Goal: Task Accomplishment & Management: Manage account settings

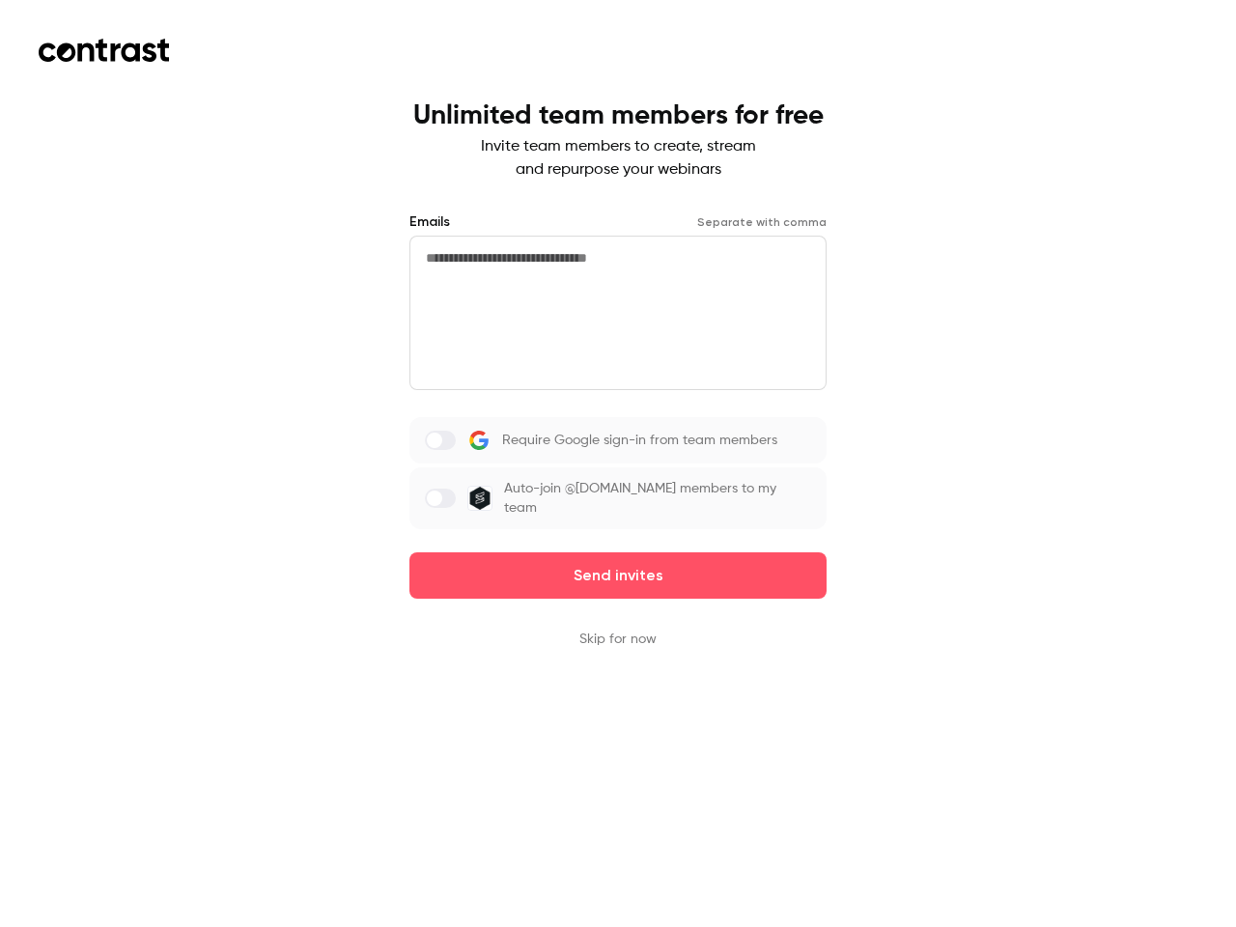
click at [618, 464] on div "Require Google sign-in from team members Auto-join @[DOMAIN_NAME] members to my…" at bounding box center [617, 473] width 417 height 112
click at [618, 562] on button "Send invites" at bounding box center [617, 575] width 417 height 46
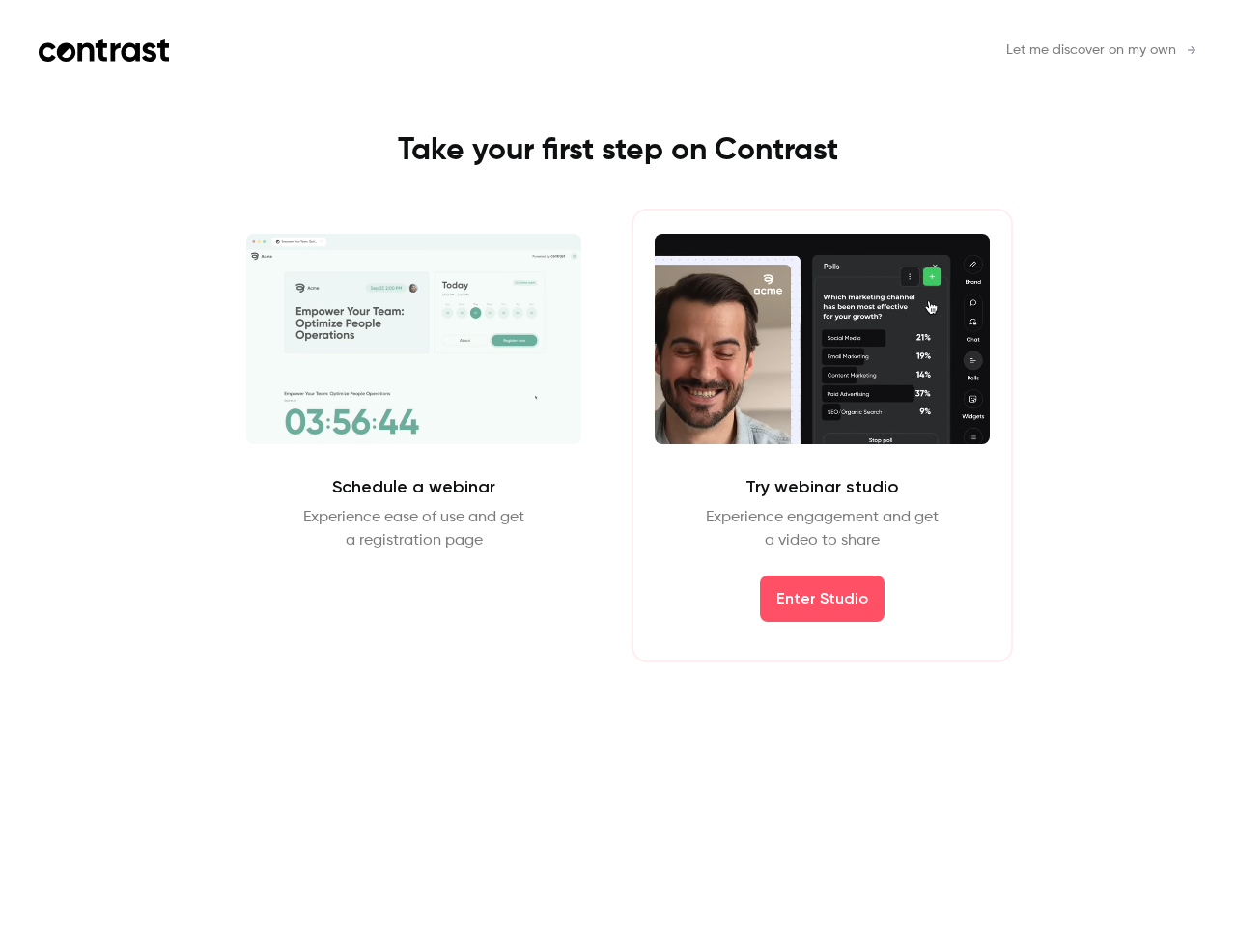
click at [618, 626] on div "Schedule a webinar Experience ease of use and get a registration page Schedule …" at bounding box center [617, 436] width 867 height 454
